Goal: Find specific page/section: Find specific page/section

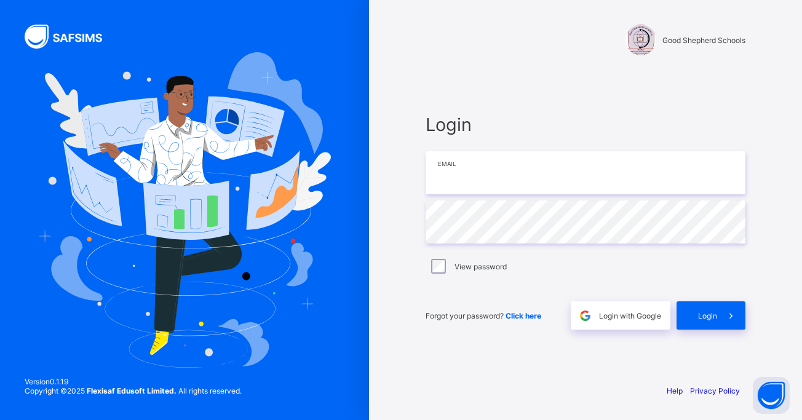
click at [475, 174] on input "email" at bounding box center [585, 172] width 320 height 43
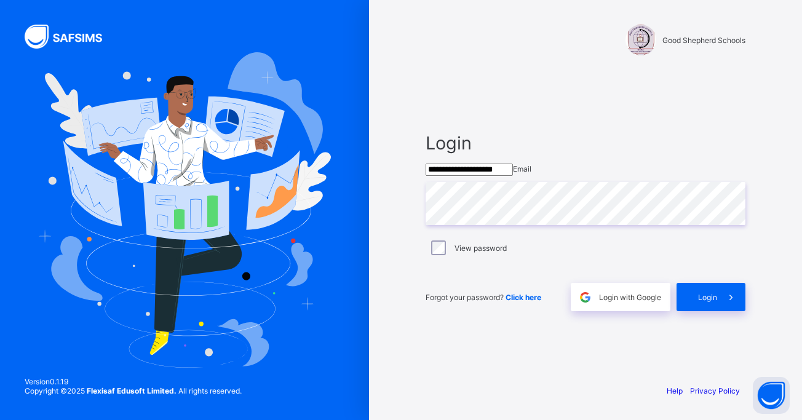
type input "**********"
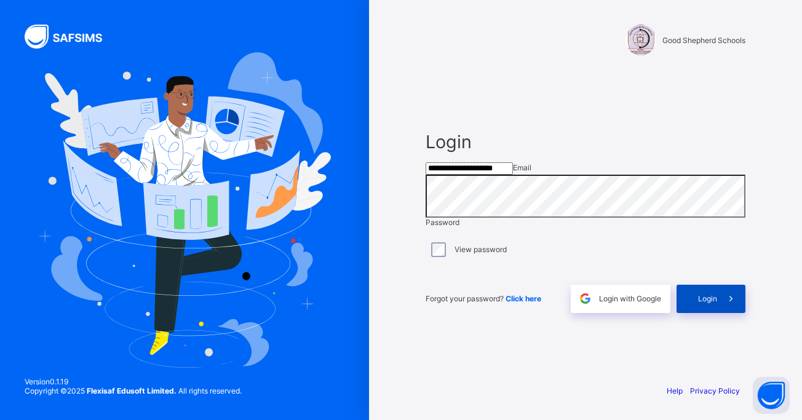
click at [709, 303] on span "Login" at bounding box center [707, 298] width 19 height 9
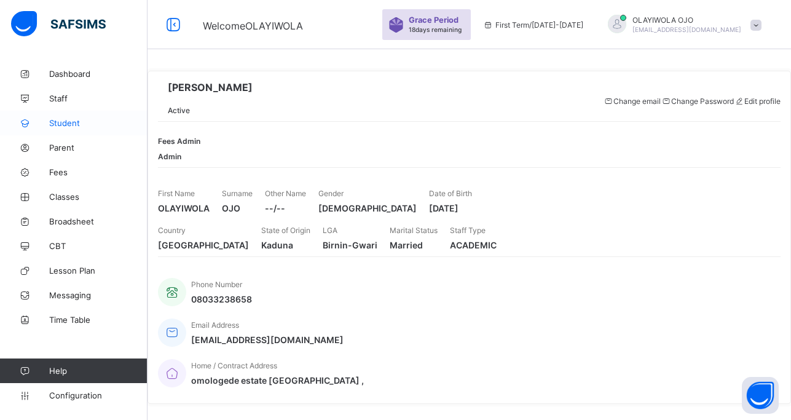
click at [61, 122] on span "Student" at bounding box center [98, 123] width 98 height 10
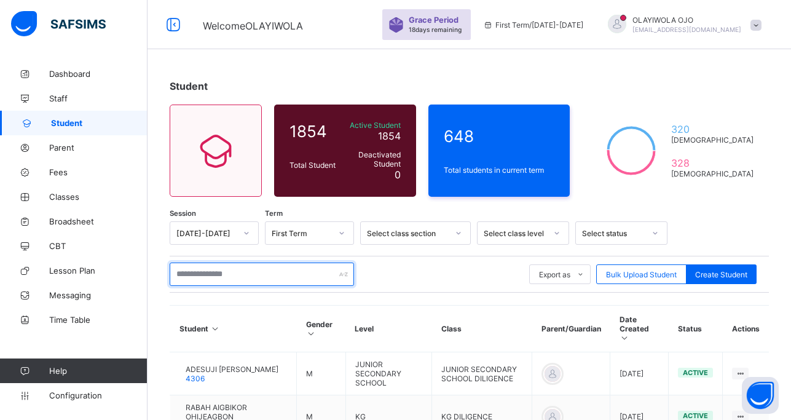
click at [199, 268] on input "text" at bounding box center [262, 274] width 184 height 23
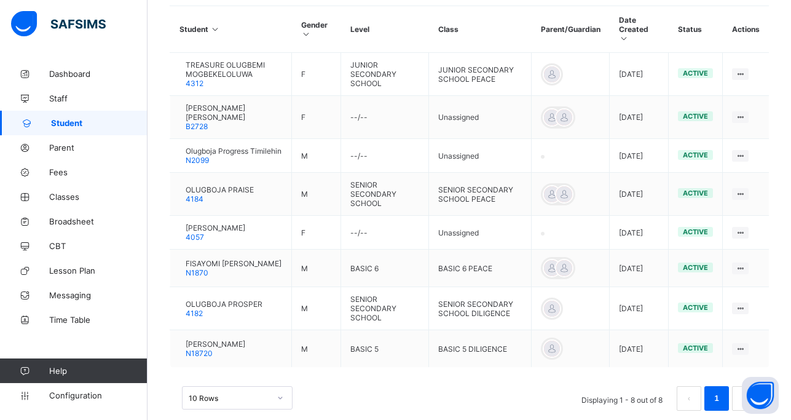
scroll to position [313, 0]
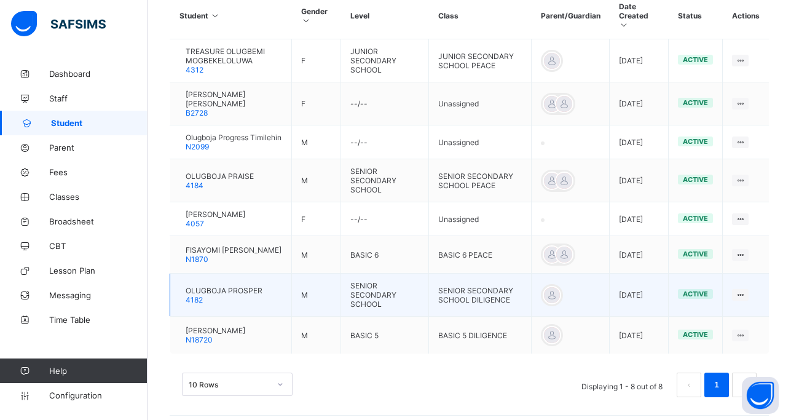
type input "********"
click at [314, 301] on td "M" at bounding box center [316, 295] width 49 height 43
click at [260, 296] on div "OLUGBOJA PROSPER 4182" at bounding box center [224, 295] width 77 height 18
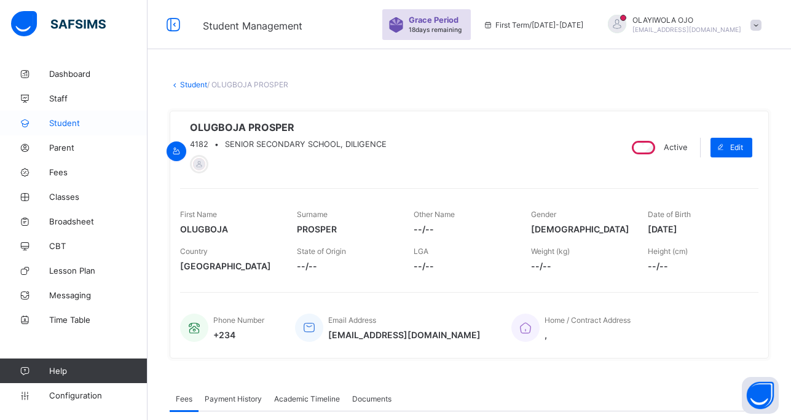
click at [68, 122] on span "Student" at bounding box center [98, 123] width 98 height 10
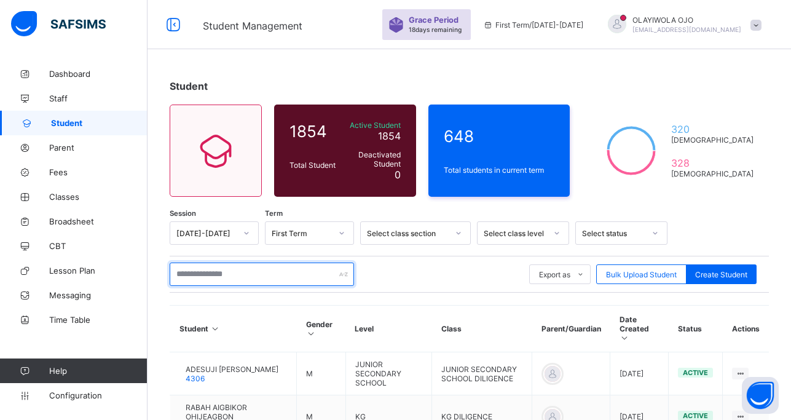
click at [213, 274] on input "text" at bounding box center [262, 274] width 184 height 23
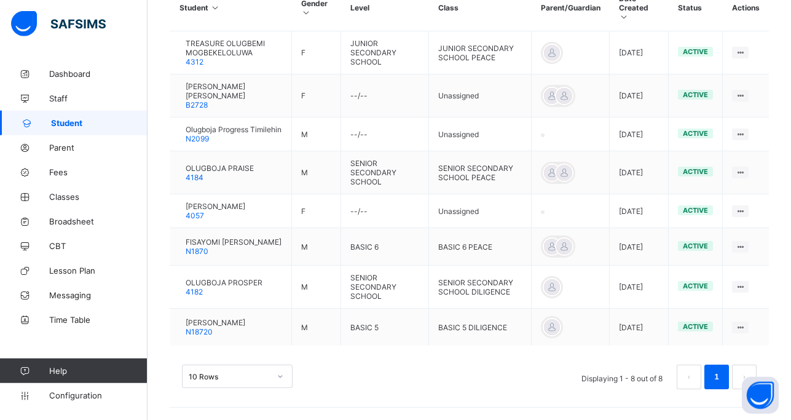
scroll to position [326, 0]
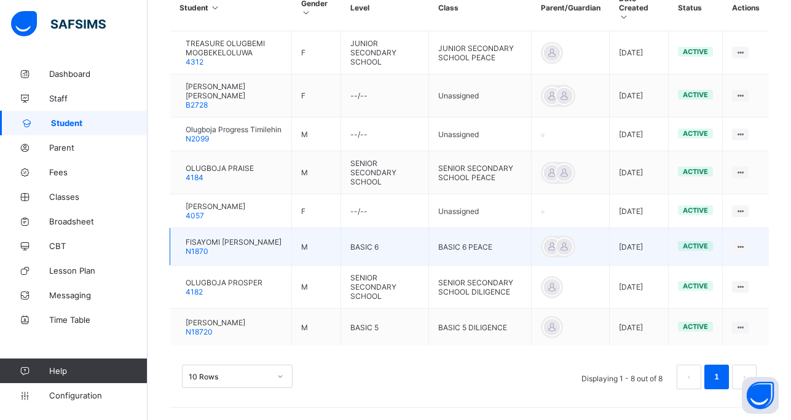
type input "*******"
click at [211, 237] on span "FISAYOMI [PERSON_NAME]" at bounding box center [234, 241] width 96 height 9
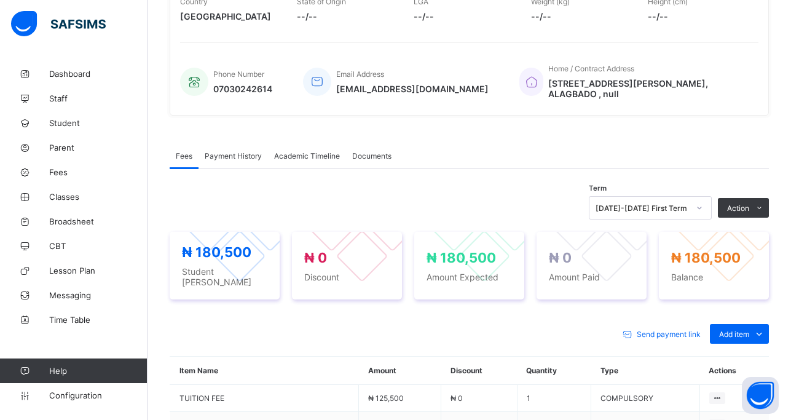
scroll to position [416, 0]
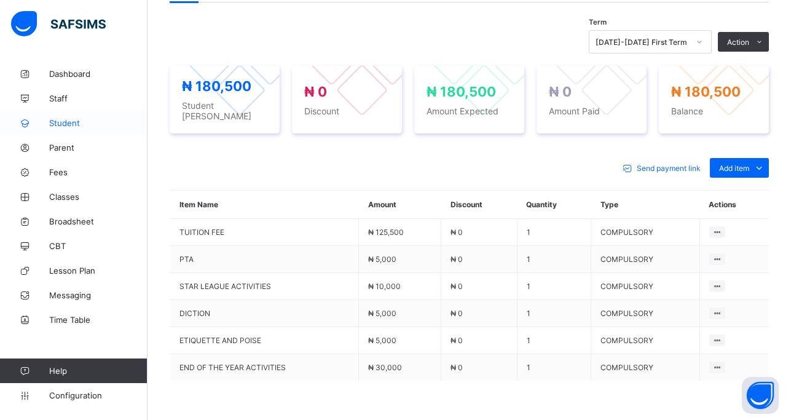
click at [65, 124] on span "Student" at bounding box center [98, 123] width 98 height 10
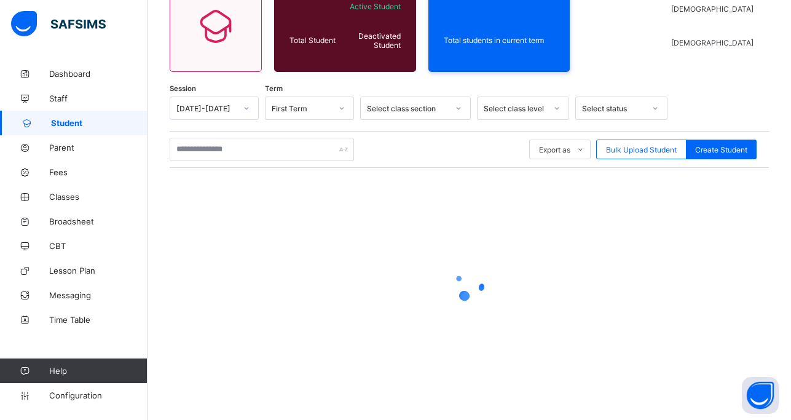
scroll to position [125, 0]
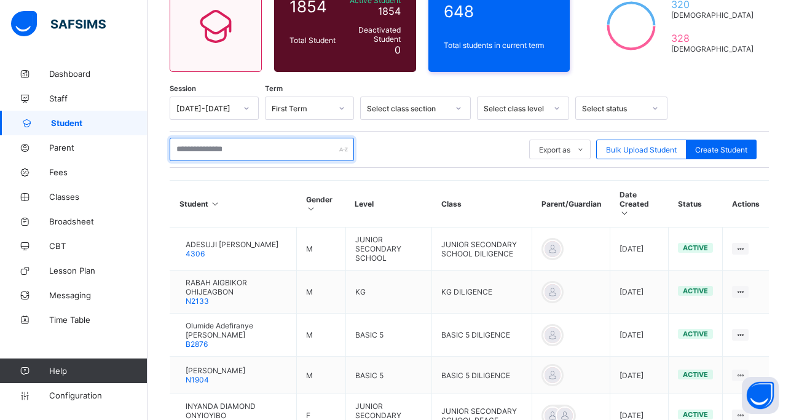
click at [208, 147] on input "text" at bounding box center [262, 149] width 184 height 23
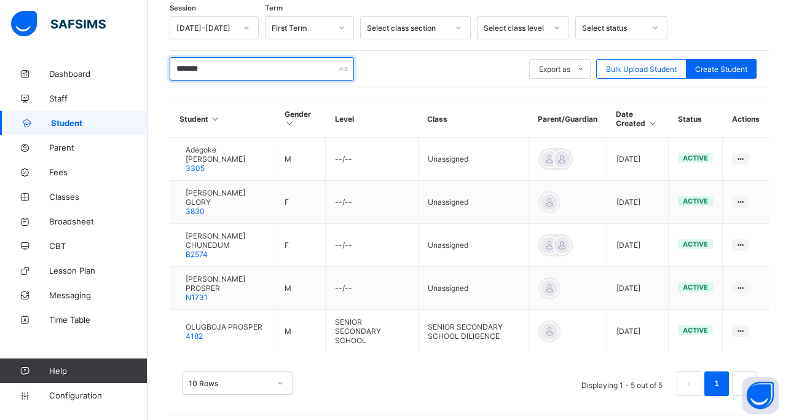
scroll to position [207, 0]
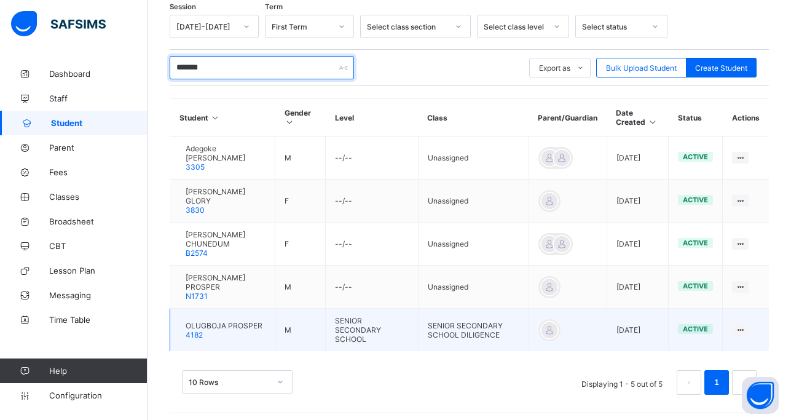
type input "*******"
click at [226, 322] on span "OLUGBOJA PROSPER" at bounding box center [224, 325] width 77 height 9
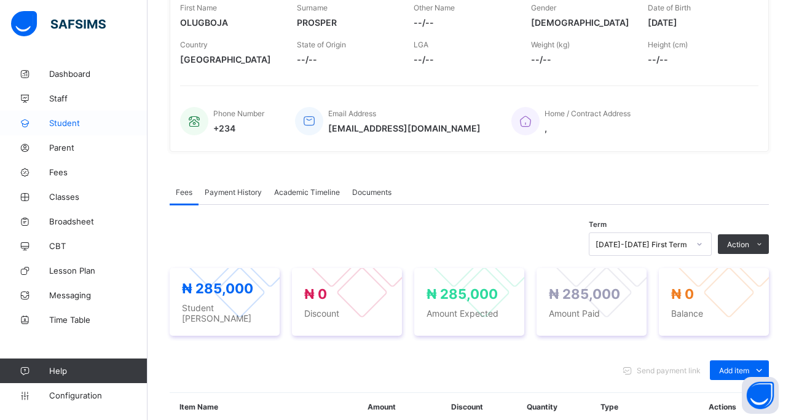
click at [65, 122] on span "Student" at bounding box center [98, 123] width 98 height 10
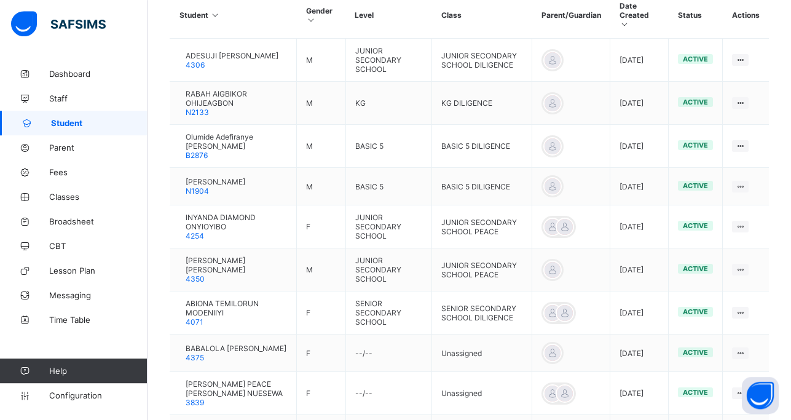
scroll to position [344, 0]
